Goal: Navigation & Orientation: Go to known website

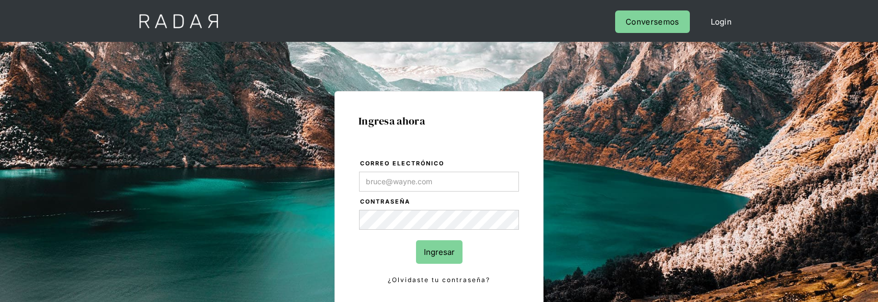
click at [445, 21] on div "Cerrar sesión Perfil Login Conversemos" at bounding box center [438, 21] width 627 height 42
click at [239, 20] on div "Cerrar sesión Perfil Login Conversemos" at bounding box center [438, 21] width 627 height 42
click at [262, 22] on div "Cerrar sesión Perfil Login Conversemos" at bounding box center [438, 21] width 627 height 42
click at [247, 21] on div "Cerrar sesión Perfil Login Conversemos" at bounding box center [438, 21] width 627 height 42
click at [256, 19] on div "Cerrar sesión Perfil Login Conversemos" at bounding box center [438, 21] width 627 height 42
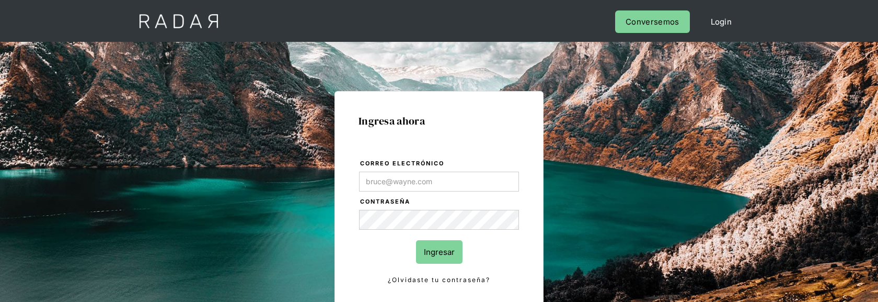
click at [259, 19] on div "Cerrar sesión Perfil Login Conversemos" at bounding box center [438, 21] width 627 height 42
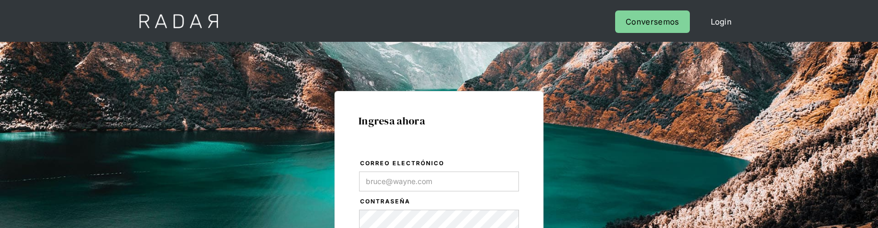
click at [86, 18] on div "Cerrar sesión Perfil Login Conversemos" at bounding box center [439, 21] width 878 height 42
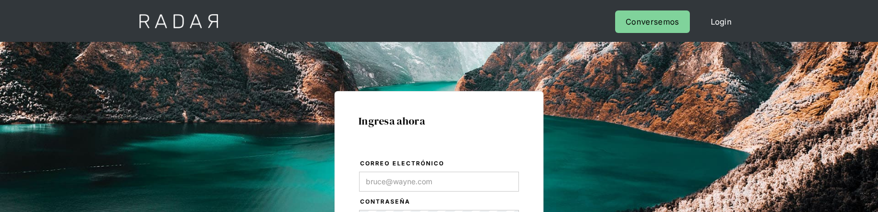
click at [246, 14] on div "Cerrar sesión Perfil Login Conversemos" at bounding box center [438, 21] width 627 height 42
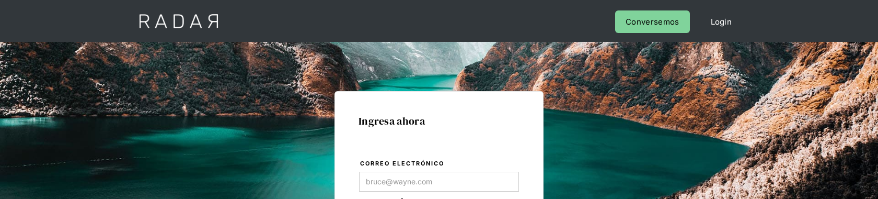
click at [437, 16] on div "Cerrar sesión Perfil Login Conversemos" at bounding box center [438, 21] width 627 height 42
click at [458, 25] on div "Cerrar sesión Perfil Login Conversemos" at bounding box center [438, 21] width 627 height 42
click at [428, 168] on label "Correo electrónico" at bounding box center [439, 163] width 159 height 10
click at [428, 171] on input "Correo electrónico" at bounding box center [439, 181] width 160 height 20
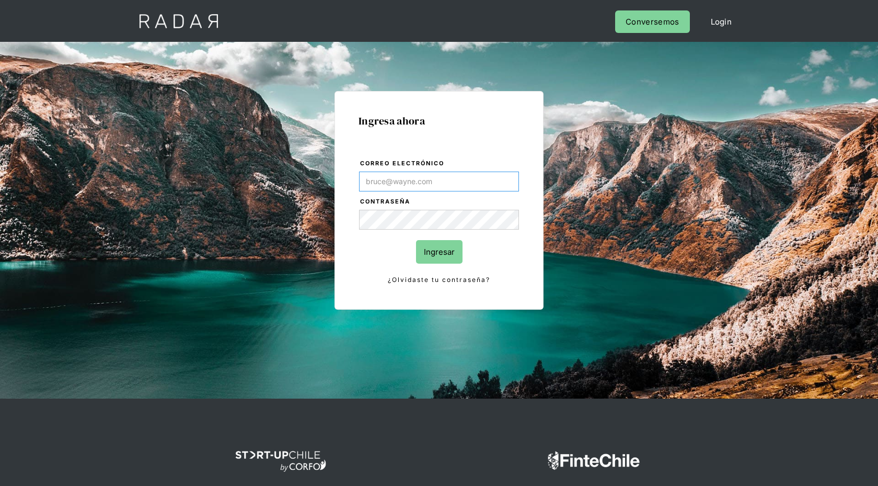
click at [489, 185] on input "Correo electrónico" at bounding box center [439, 181] width 160 height 20
type input "[PERSON_NAME][EMAIL_ADDRESS][DOMAIN_NAME]"
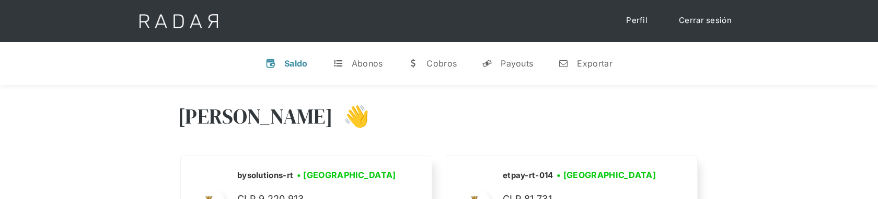
click at [466, 20] on div "Cerrar sesión Perfil" at bounding box center [438, 21] width 627 height 42
click at [256, 18] on div "Cerrar sesión Perfil" at bounding box center [438, 21] width 627 height 42
click at [367, 15] on div "Cerrar sesión Perfil" at bounding box center [438, 21] width 627 height 42
